Goal: Task Accomplishment & Management: Complete application form

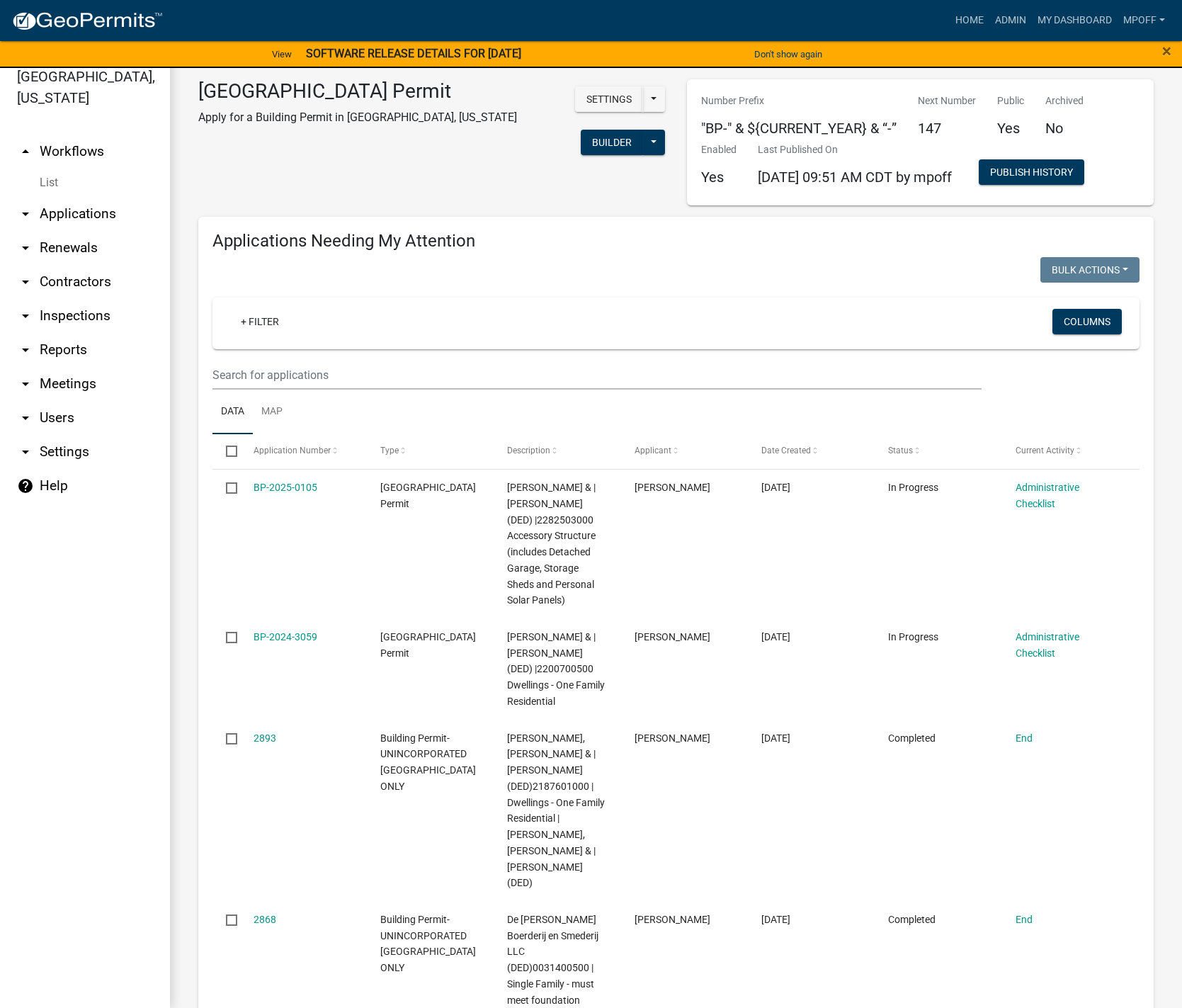
scroll to position [2471, 0]
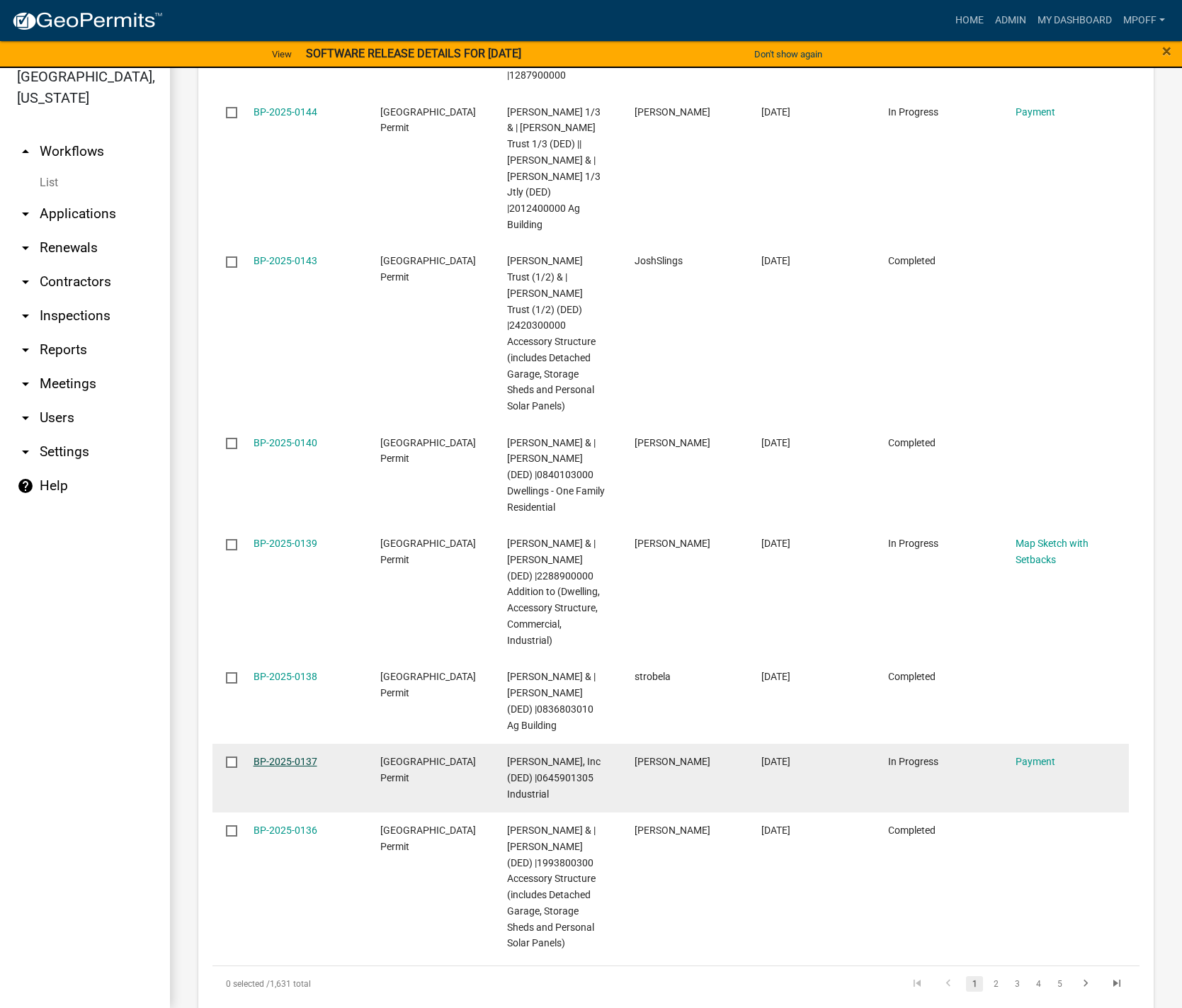
click at [309, 756] on link "BP-2025-0137" at bounding box center [285, 762] width 64 height 11
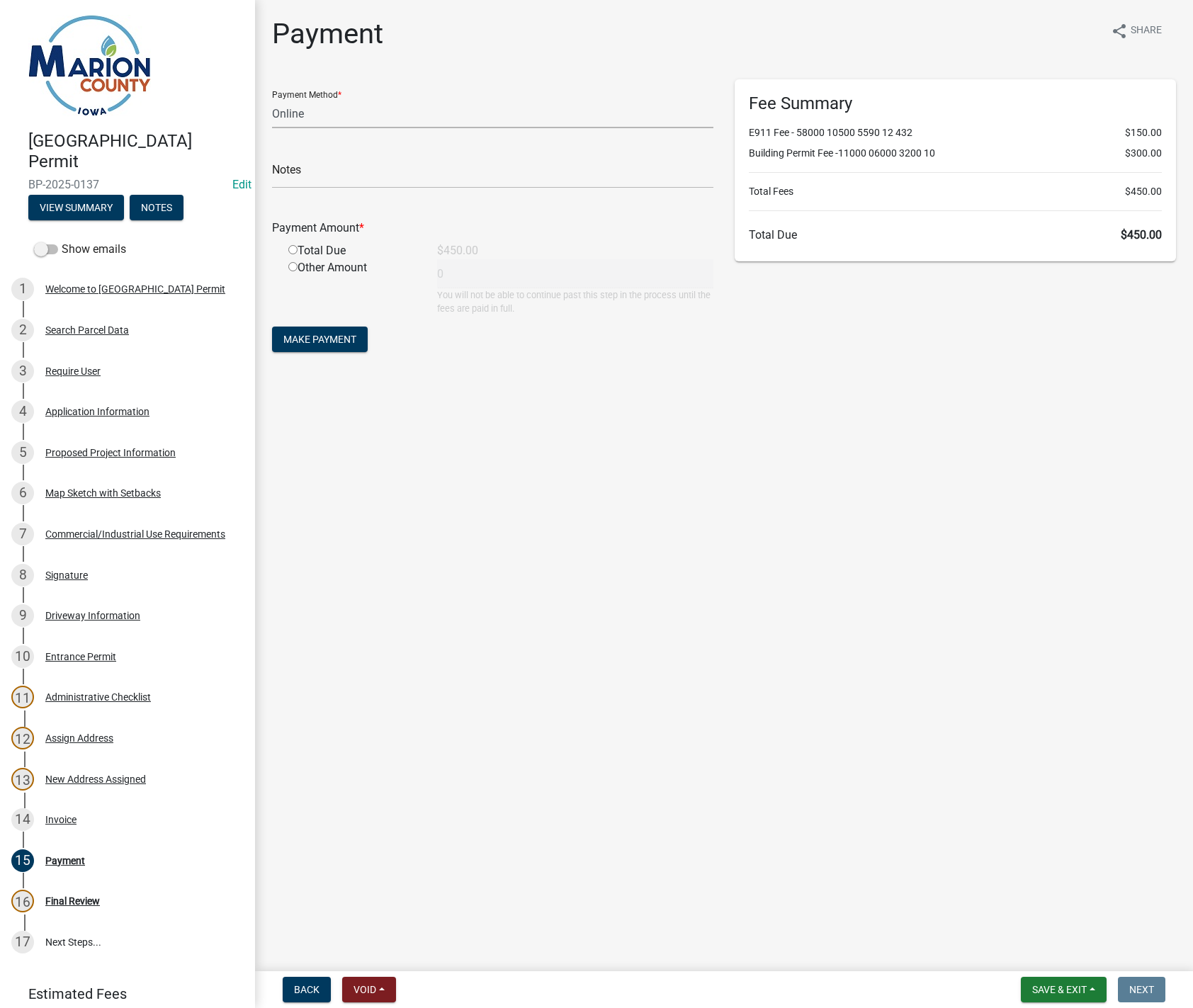
click at [317, 116] on select "Credit Card POS Check Cash Online" at bounding box center [492, 114] width 441 height 29
select select "1: 0"
click at [272, 100] on select "Credit Card POS Check Cash Online" at bounding box center [492, 114] width 441 height 29
click at [296, 176] on input "text" at bounding box center [492, 174] width 441 height 29
type input "174575"
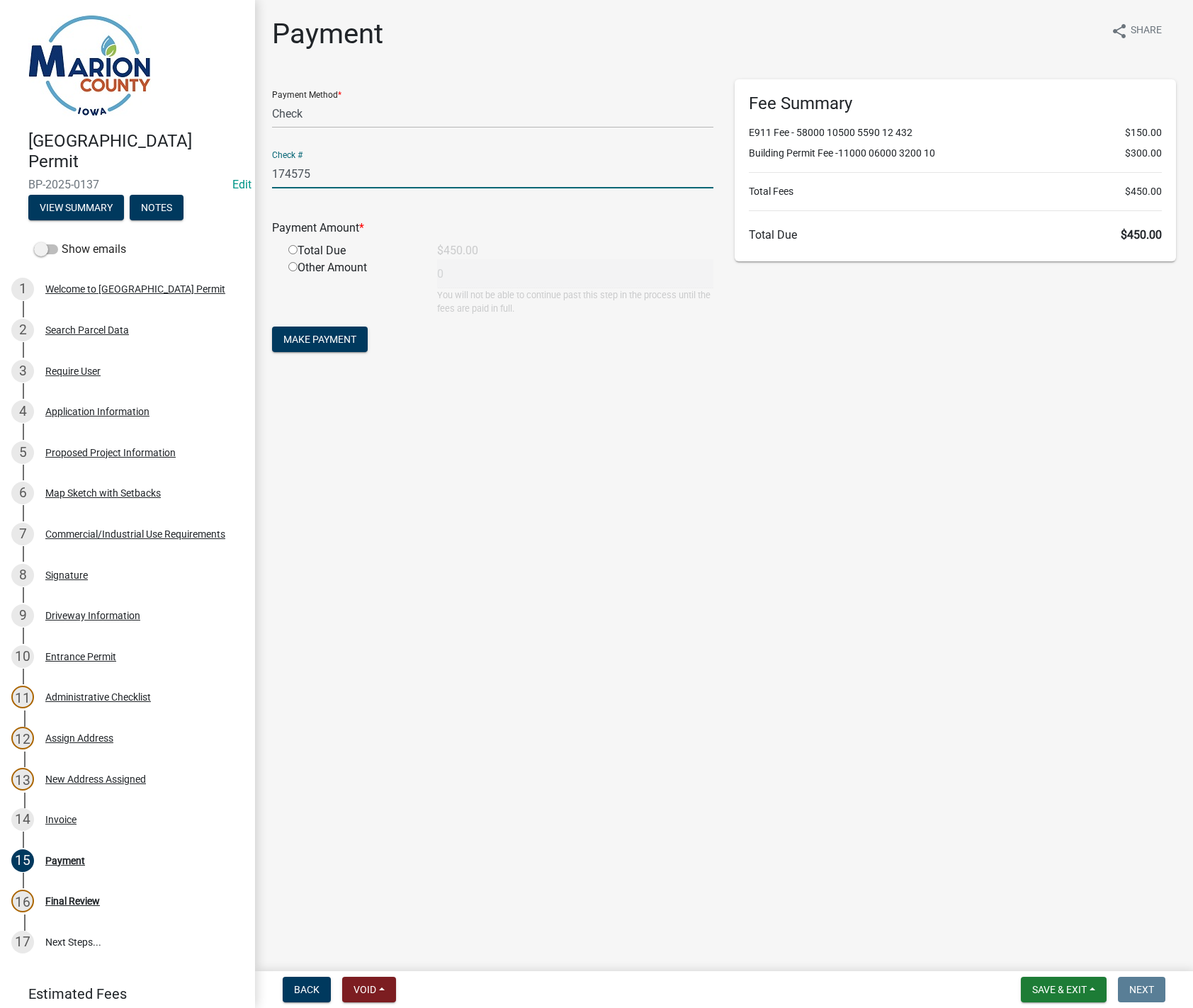
click at [292, 252] on input "radio" at bounding box center [293, 250] width 10 height 10
radio input "true"
type input "450"
click at [320, 334] on span "Make Payment" at bounding box center [320, 340] width 73 height 11
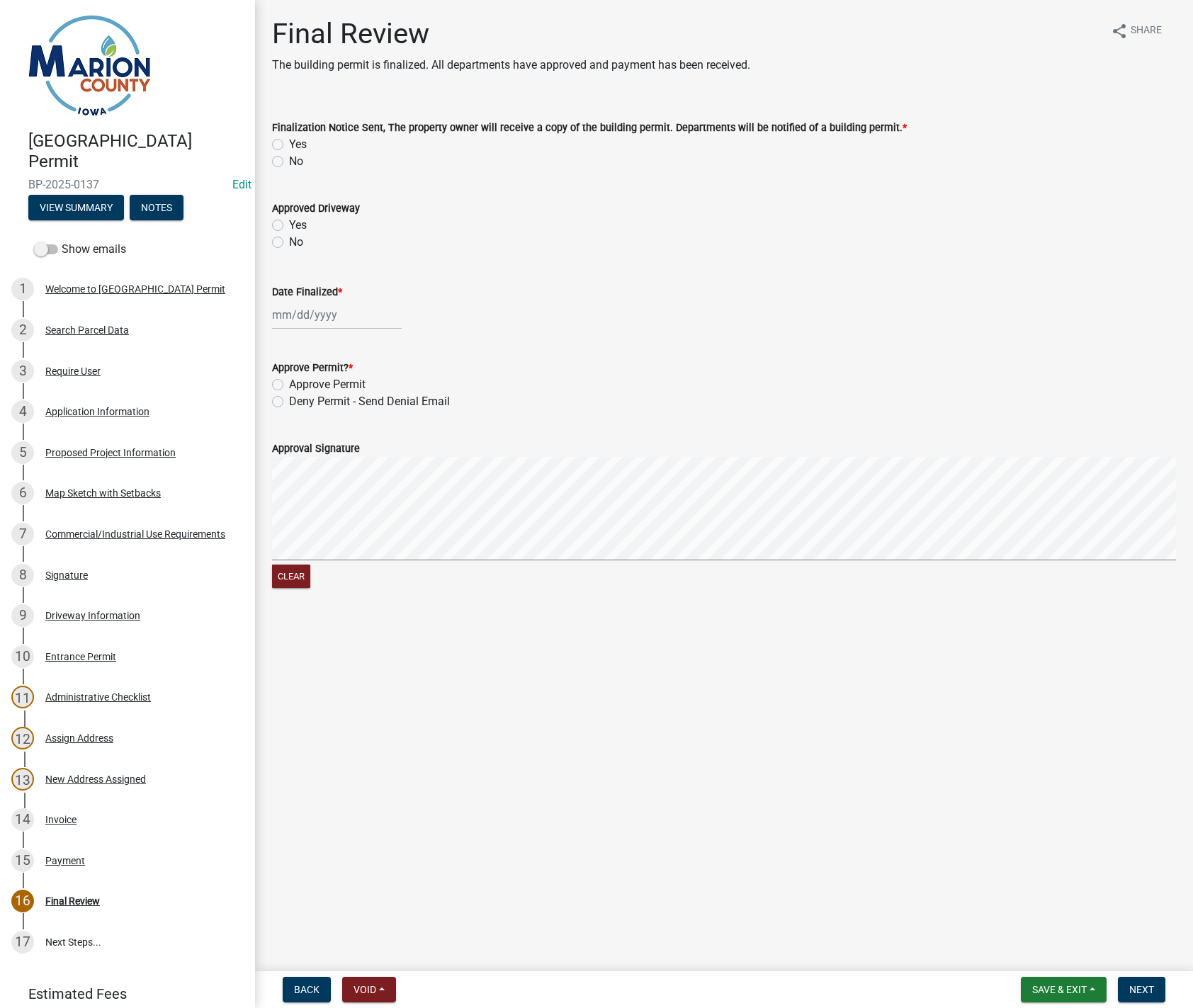
click at [289, 146] on label "Yes" at bounding box center [298, 145] width 18 height 17
click at [289, 146] on input "Yes" at bounding box center [294, 141] width 10 height 10
radio input "true"
select select "9"
select select "2025"
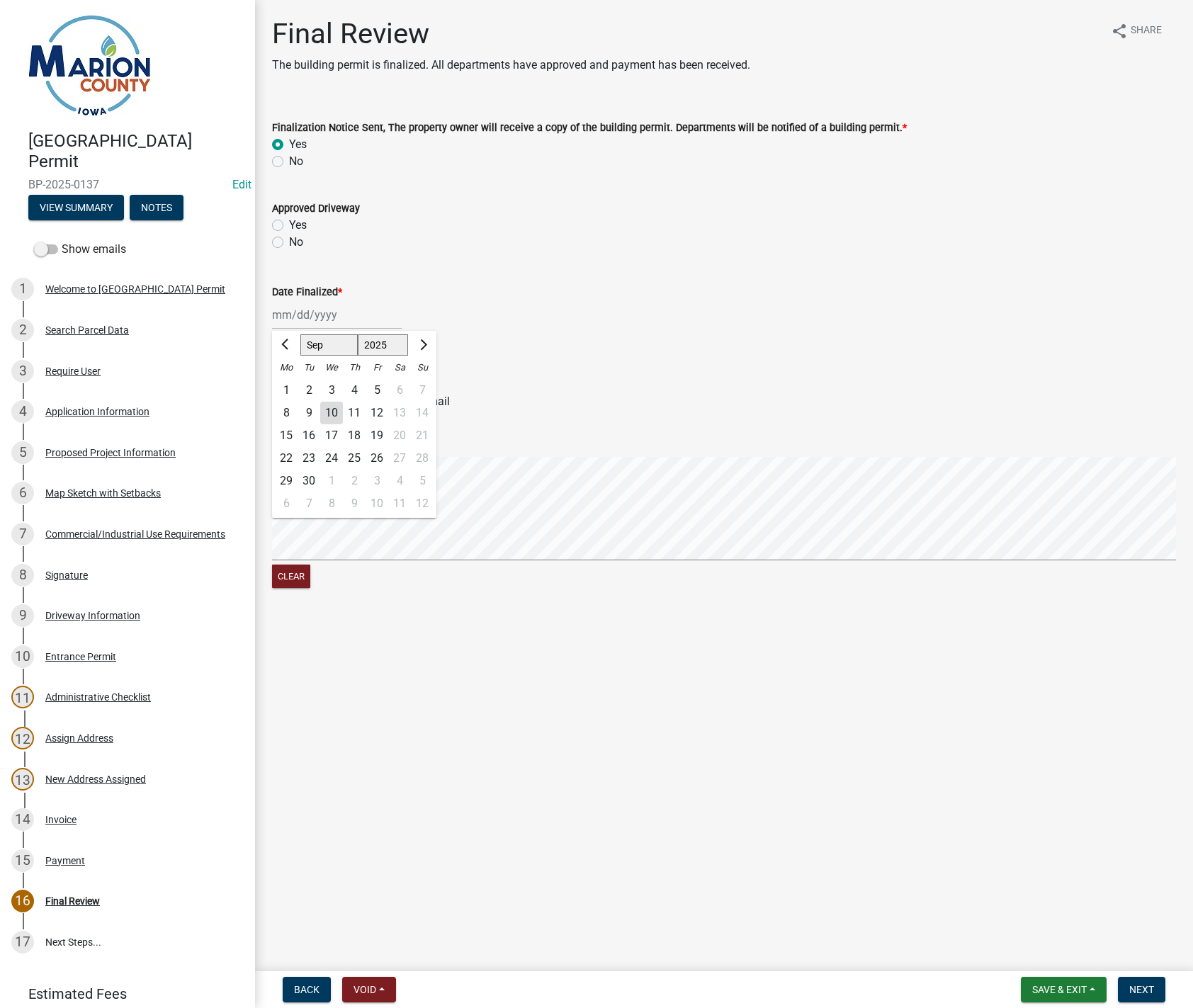
click at [284, 315] on div "Jan Feb Mar Apr May Jun Jul Aug Sep Oct Nov Dec 1525 1526 1527 1528 1529 1530 1…" at bounding box center [336, 315] width 129 height 29
click at [331, 414] on div "10" at bounding box center [332, 414] width 23 height 23
type input "[DATE]"
drag, startPoint x: 281, startPoint y: 225, endPoint x: 285, endPoint y: 295, distance: 70.1
click at [289, 224] on label "Yes" at bounding box center [298, 225] width 18 height 17
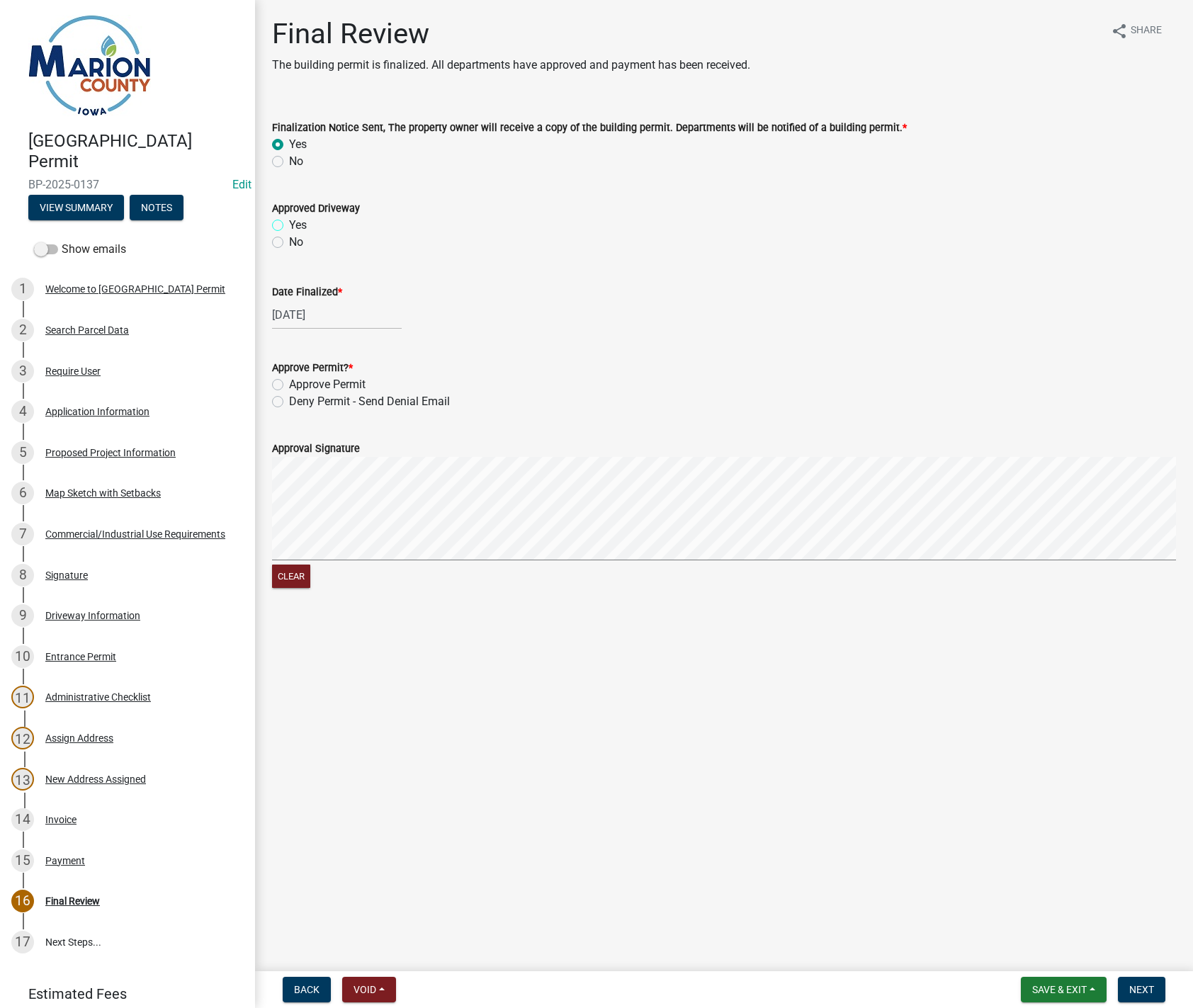
click at [289, 224] on input "Yes" at bounding box center [294, 221] width 10 height 10
radio input "true"
click at [289, 384] on label "Approve Permit" at bounding box center [327, 385] width 77 height 17
click at [289, 384] on input "Approve Permit" at bounding box center [294, 381] width 10 height 10
radio input "true"
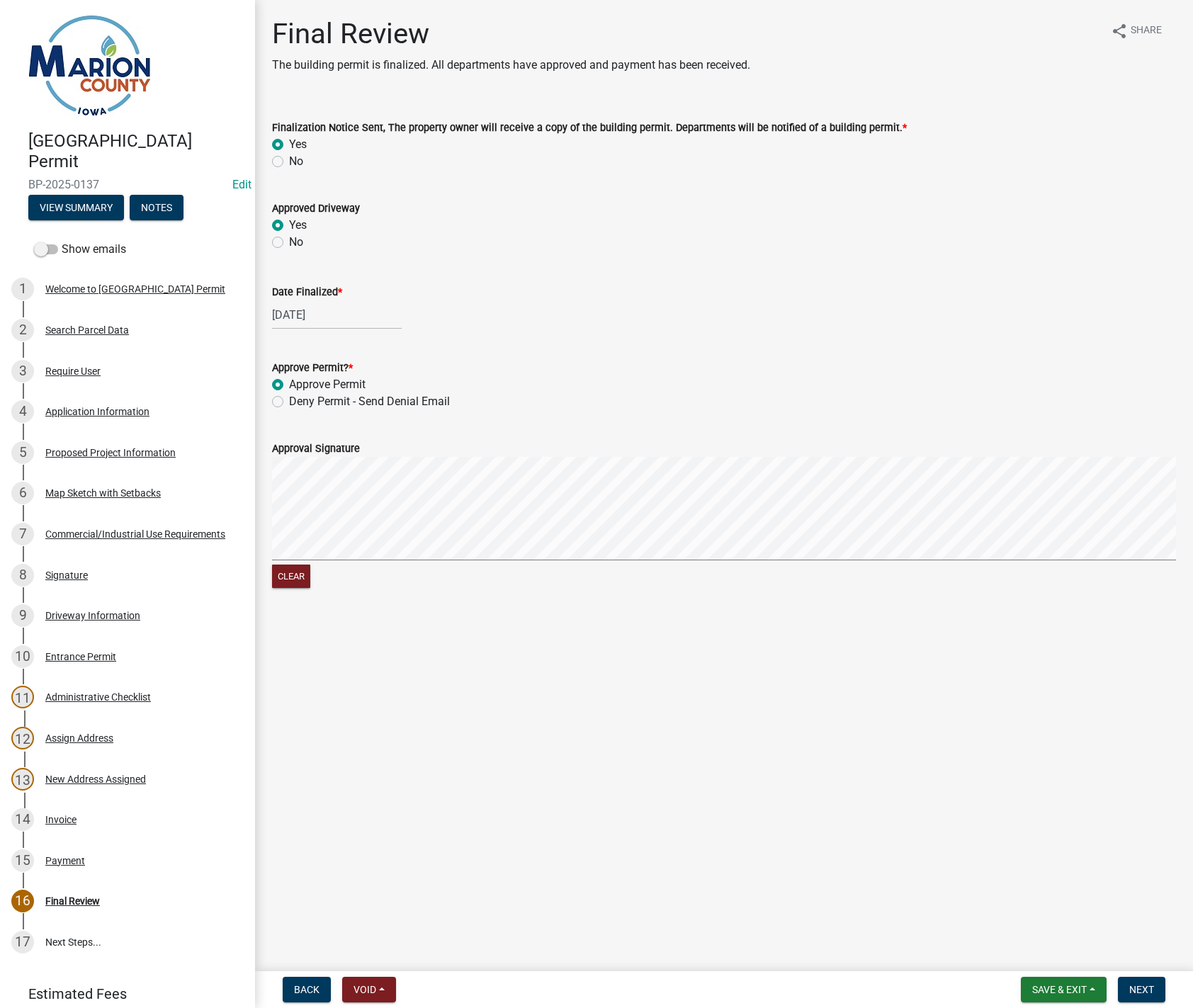
click at [321, 508] on div "Approval Signature Clear" at bounding box center [724, 507] width 926 height 168
click at [434, 519] on form "Approval Signature Clear" at bounding box center [724, 507] width 904 height 168
click at [1137, 991] on span "Next" at bounding box center [1142, 990] width 25 height 11
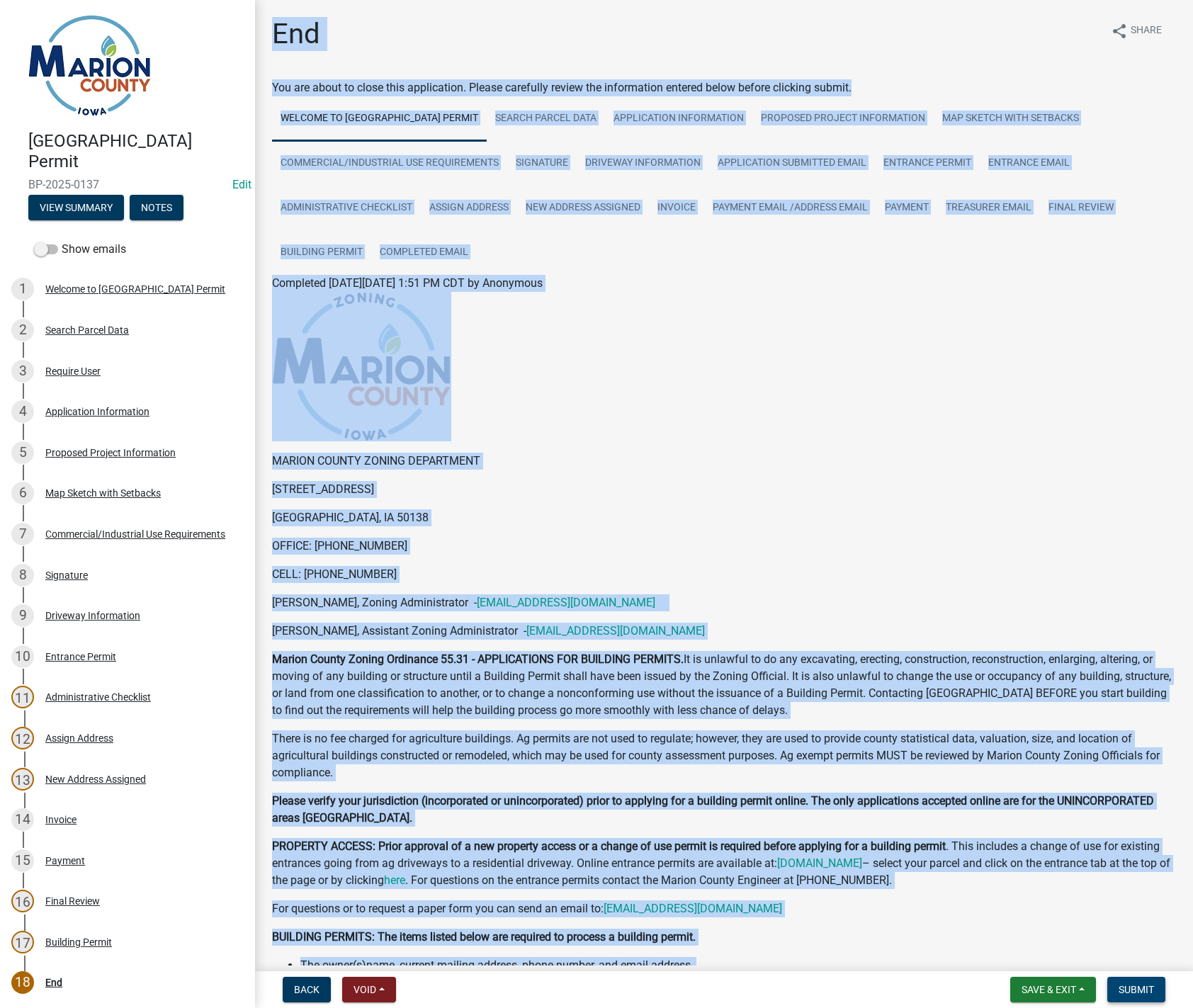
click at [1150, 991] on span "Submit" at bounding box center [1137, 990] width 35 height 11
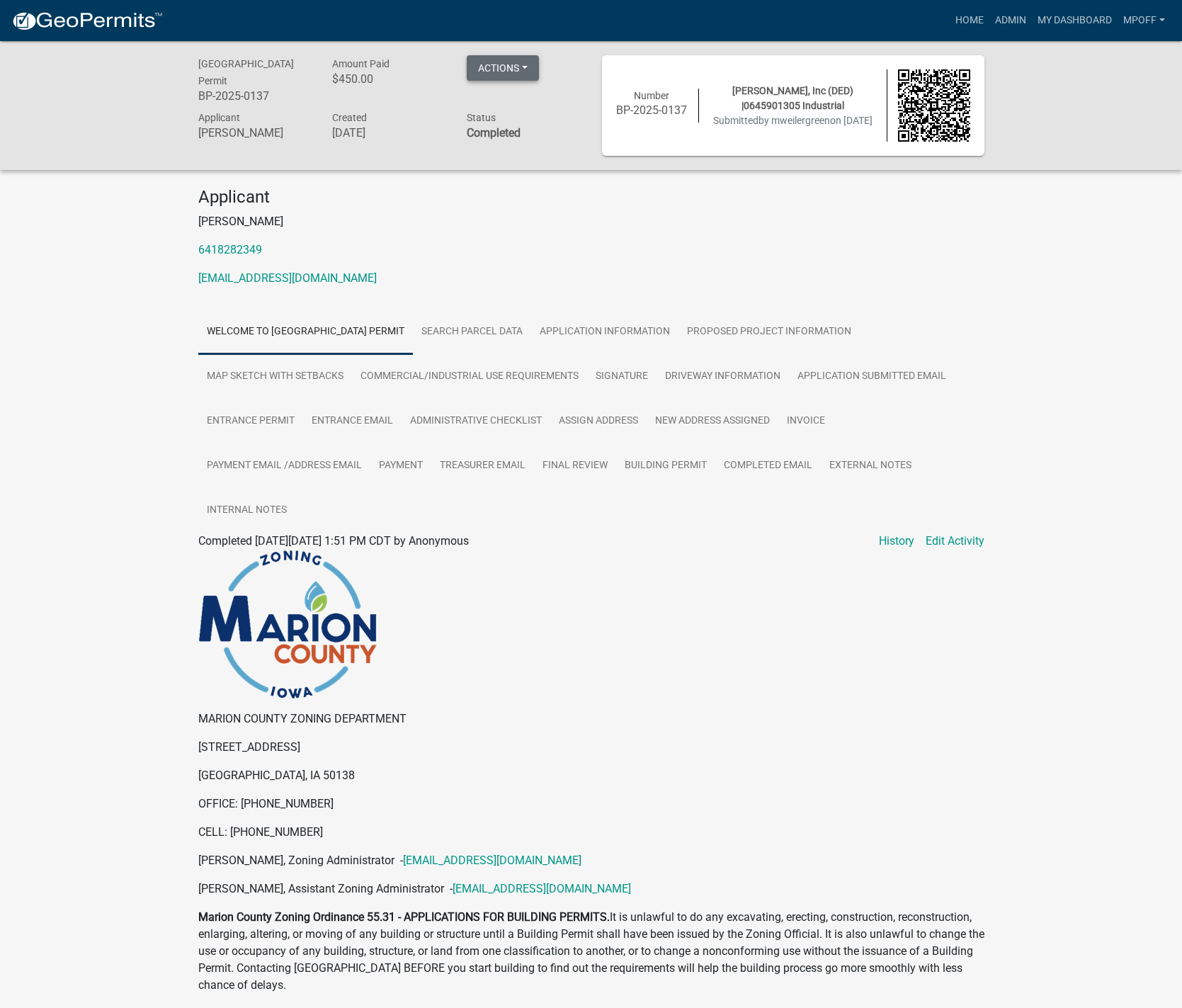
click at [531, 71] on button "Actions" at bounding box center [502, 68] width 72 height 26
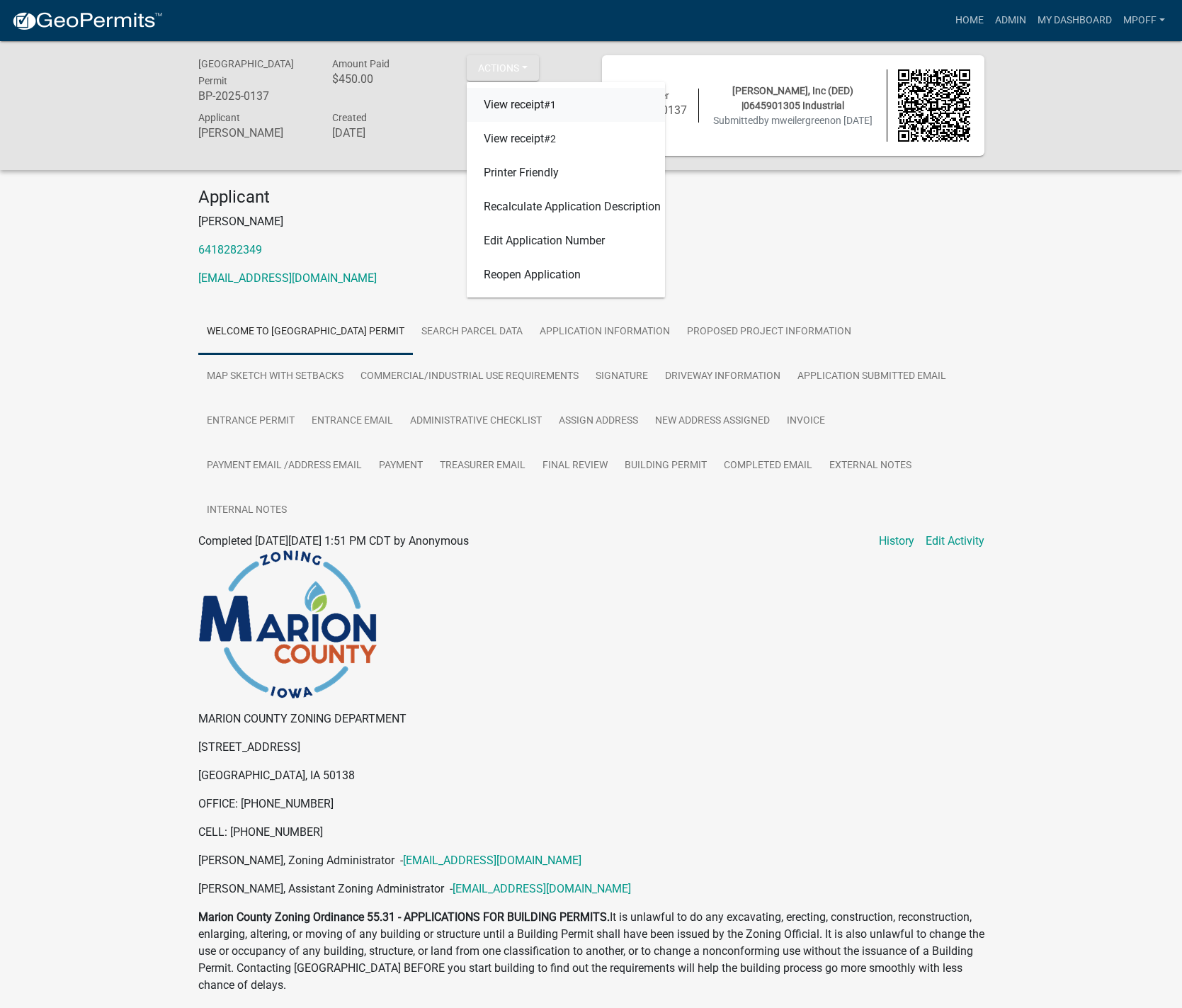
click at [541, 102] on link "View receipt #1" at bounding box center [566, 105] width 198 height 34
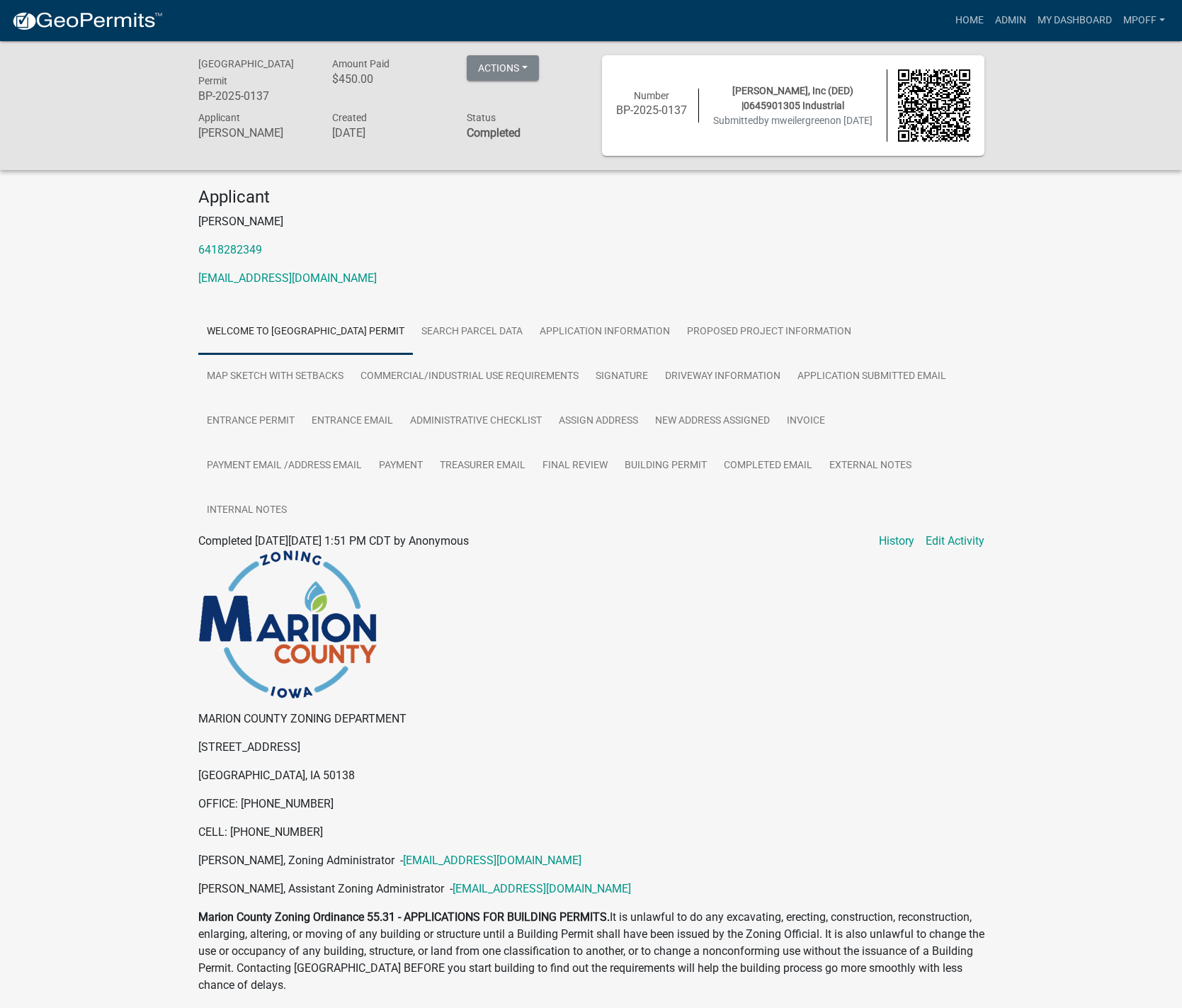
click at [525, 73] on button "Actions" at bounding box center [502, 68] width 72 height 26
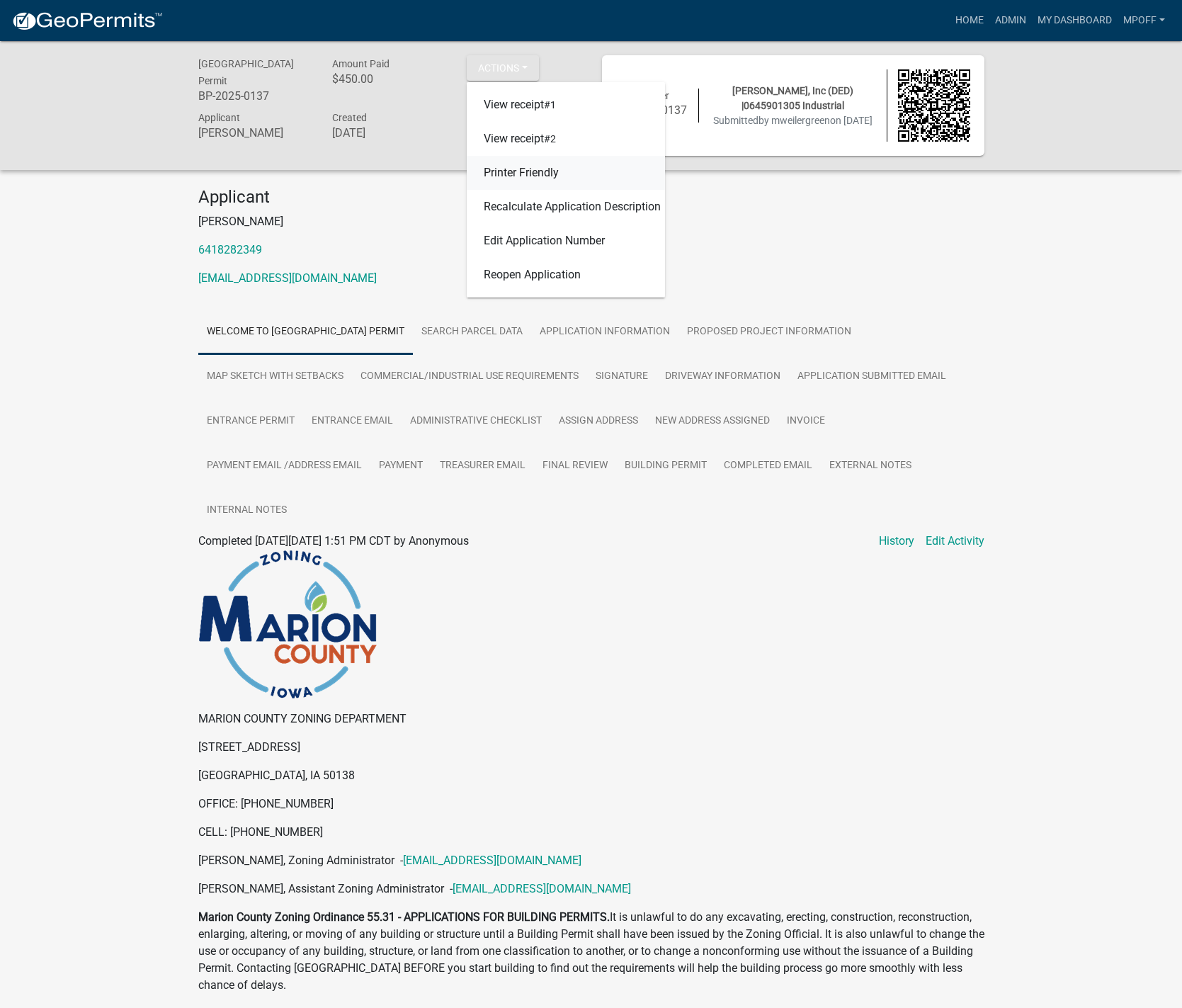
click at [505, 173] on link "Printer Friendly" at bounding box center [566, 173] width 198 height 34
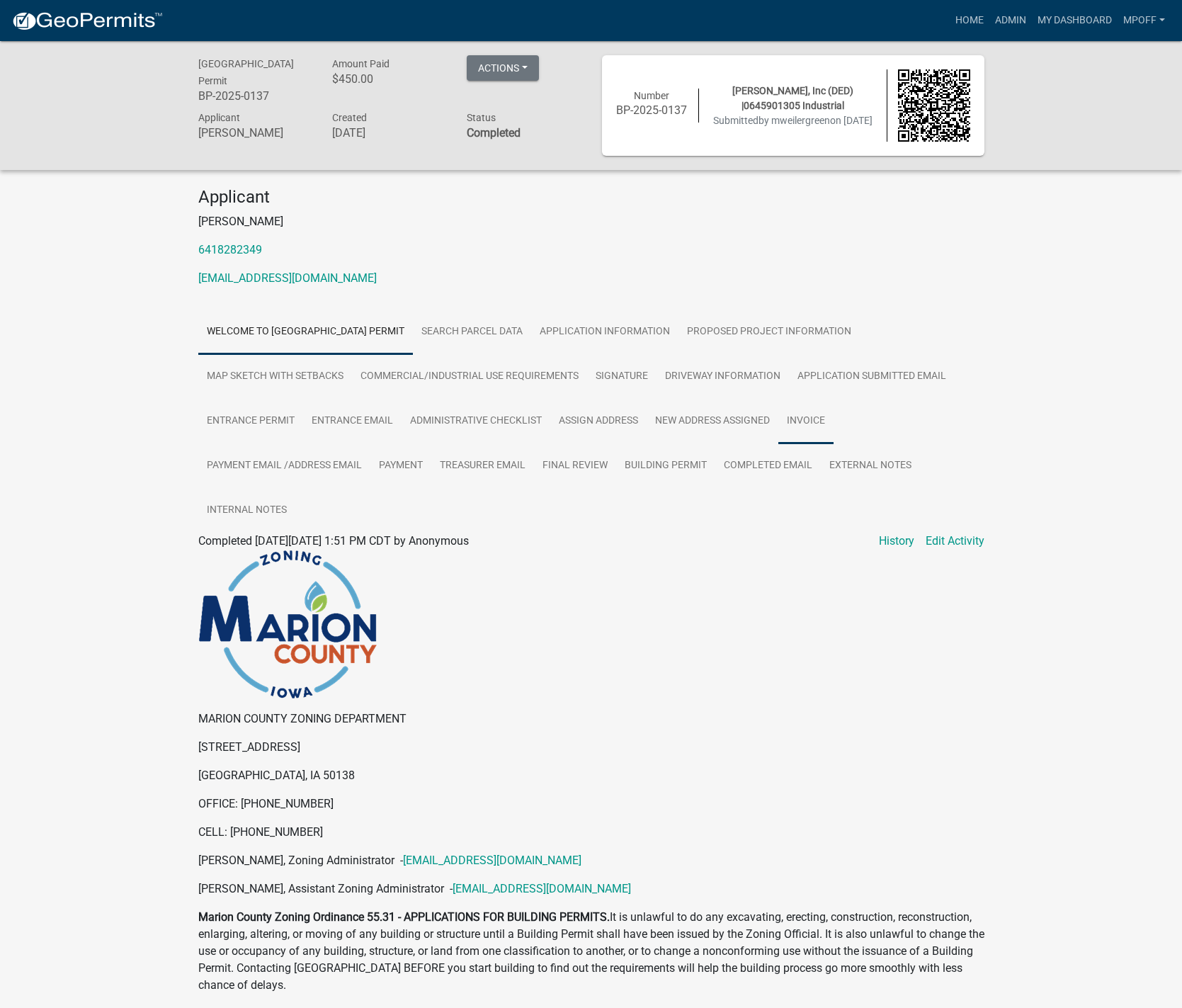
click at [800, 417] on link "Invoice" at bounding box center [806, 421] width 56 height 45
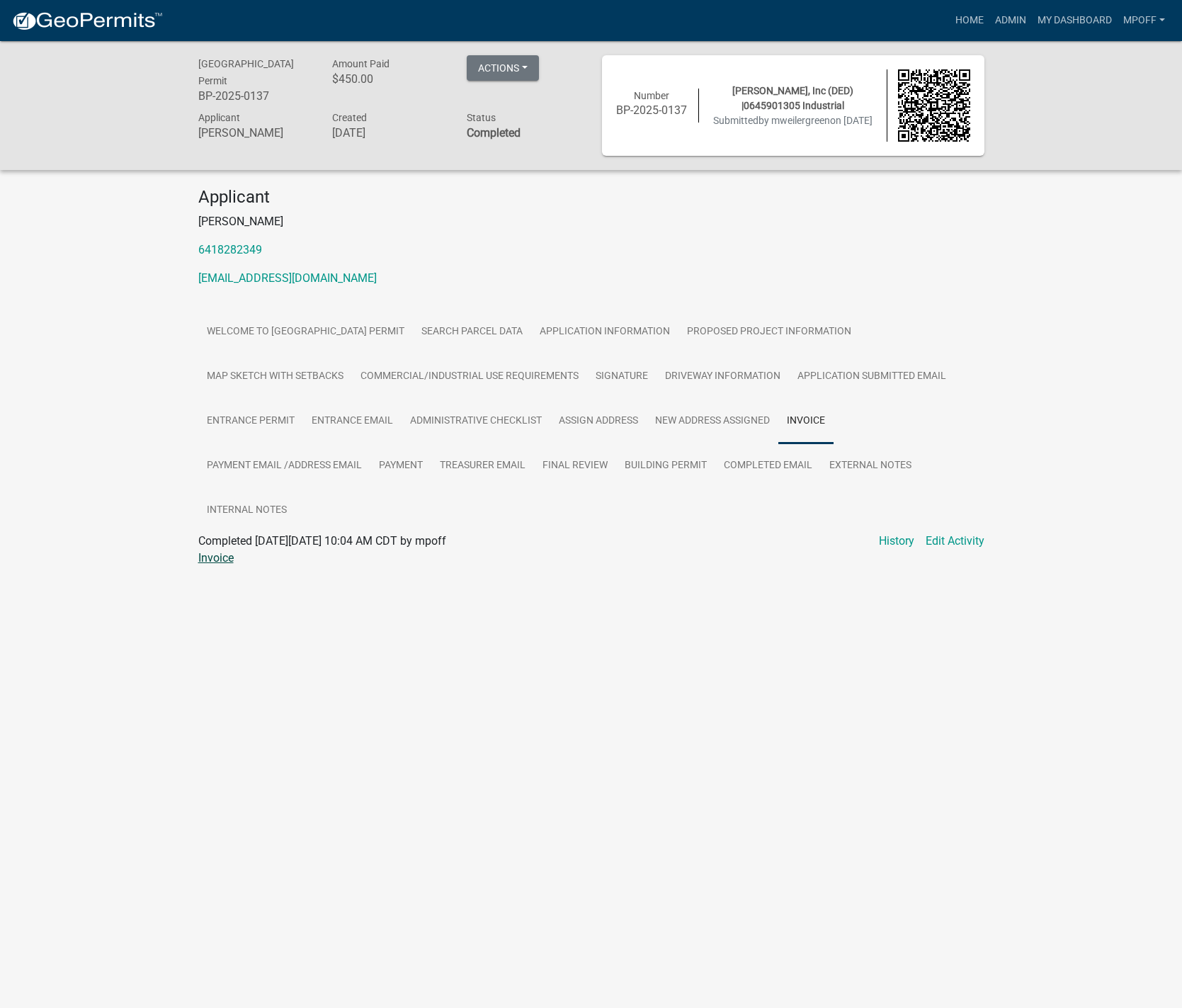
click at [212, 562] on link "Invoice" at bounding box center [215, 558] width 35 height 13
click at [662, 467] on link "Building Permit" at bounding box center [666, 465] width 100 height 45
click at [234, 554] on link "Building Permit" at bounding box center [236, 558] width 77 height 13
click at [296, 377] on link "Map Sketch with Setbacks" at bounding box center [275, 376] width 154 height 45
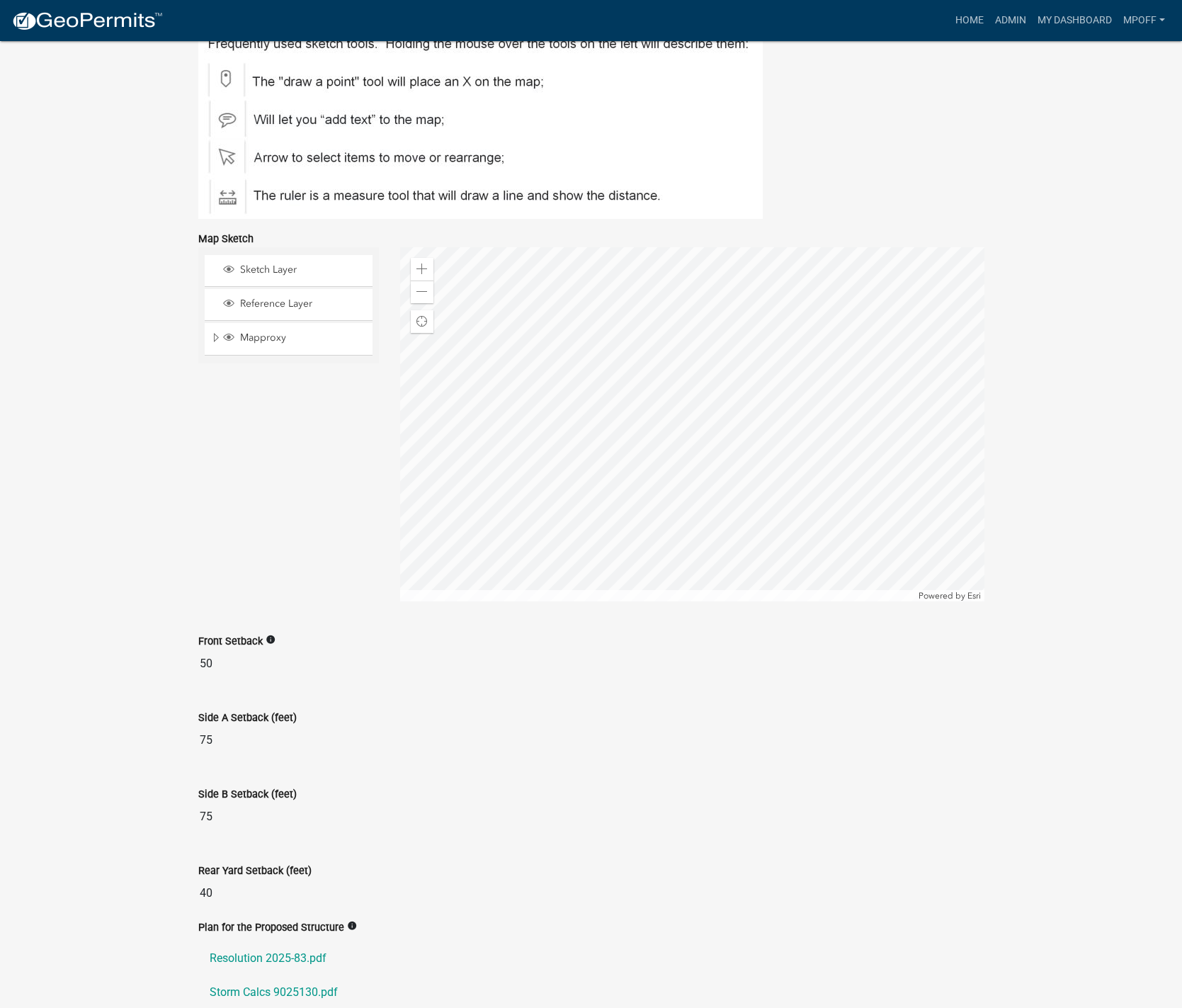
scroll to position [708, 0]
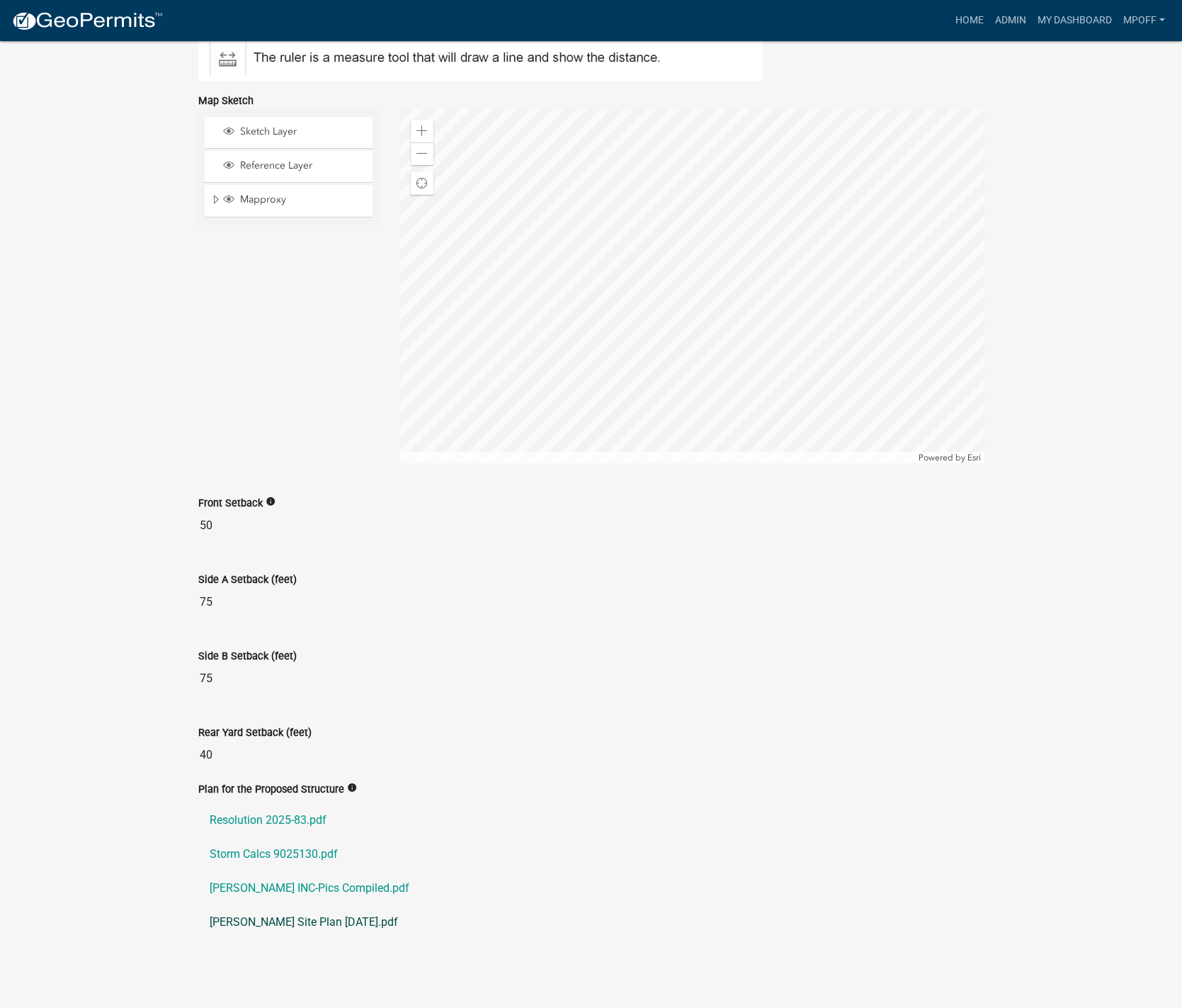
click at [236, 915] on link "[PERSON_NAME] Site Plan [DATE].pdf" at bounding box center [591, 923] width 786 height 34
click at [269, 814] on link "Resolution 2025-83.pdf" at bounding box center [591, 820] width 786 height 34
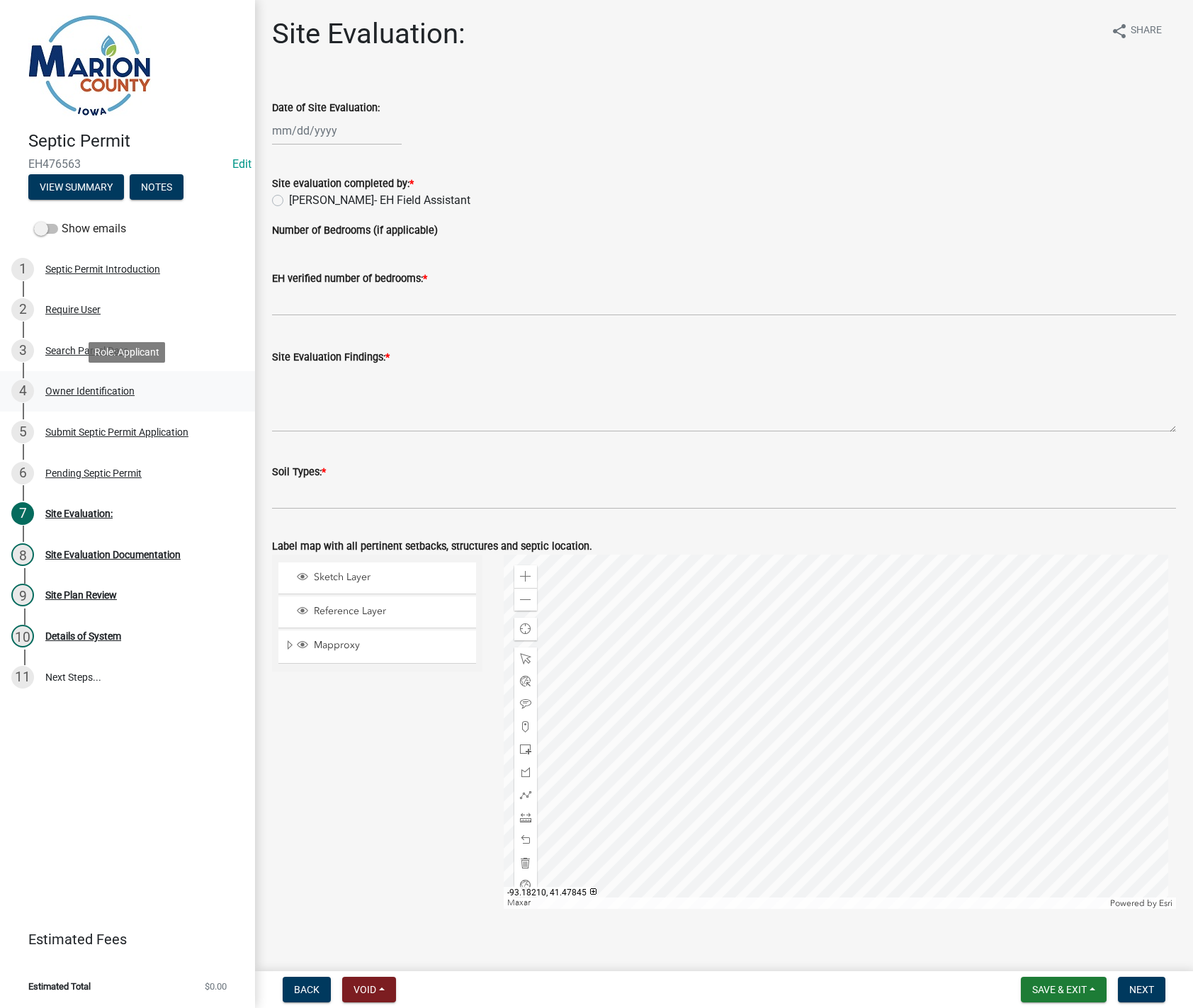
click at [75, 389] on div "Owner Identification" at bounding box center [89, 391] width 89 height 10
